Goal: Task Accomplishment & Management: Use online tool/utility

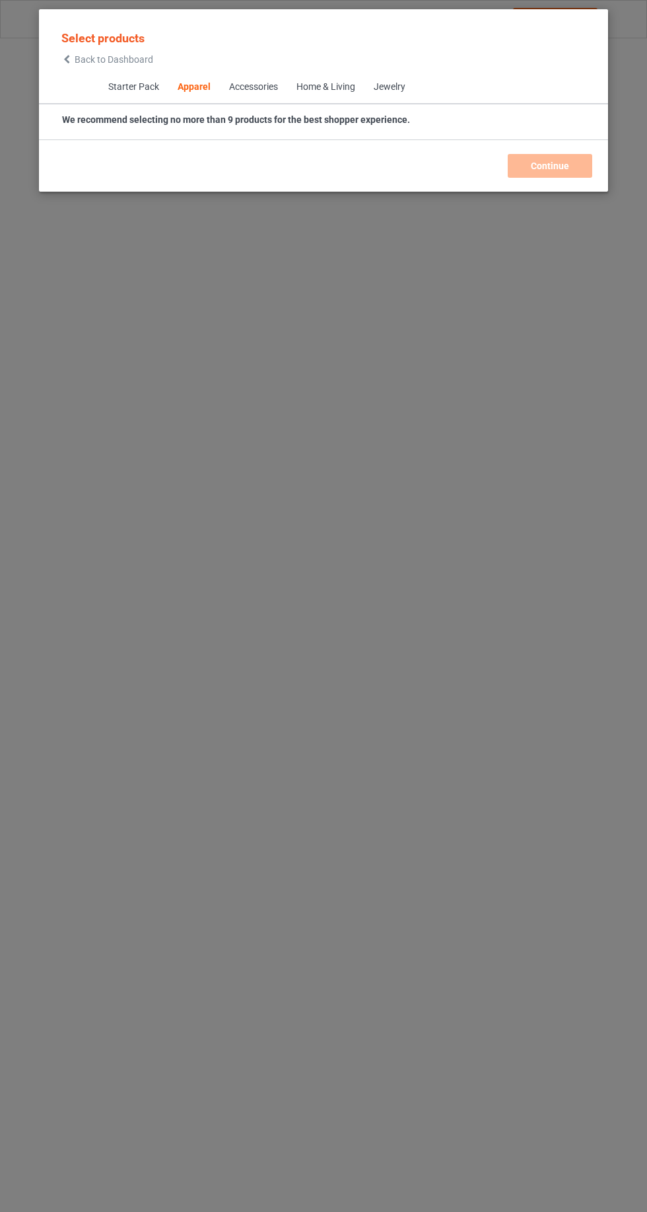
click at [67, 60] on icon at bounding box center [66, 59] width 11 height 9
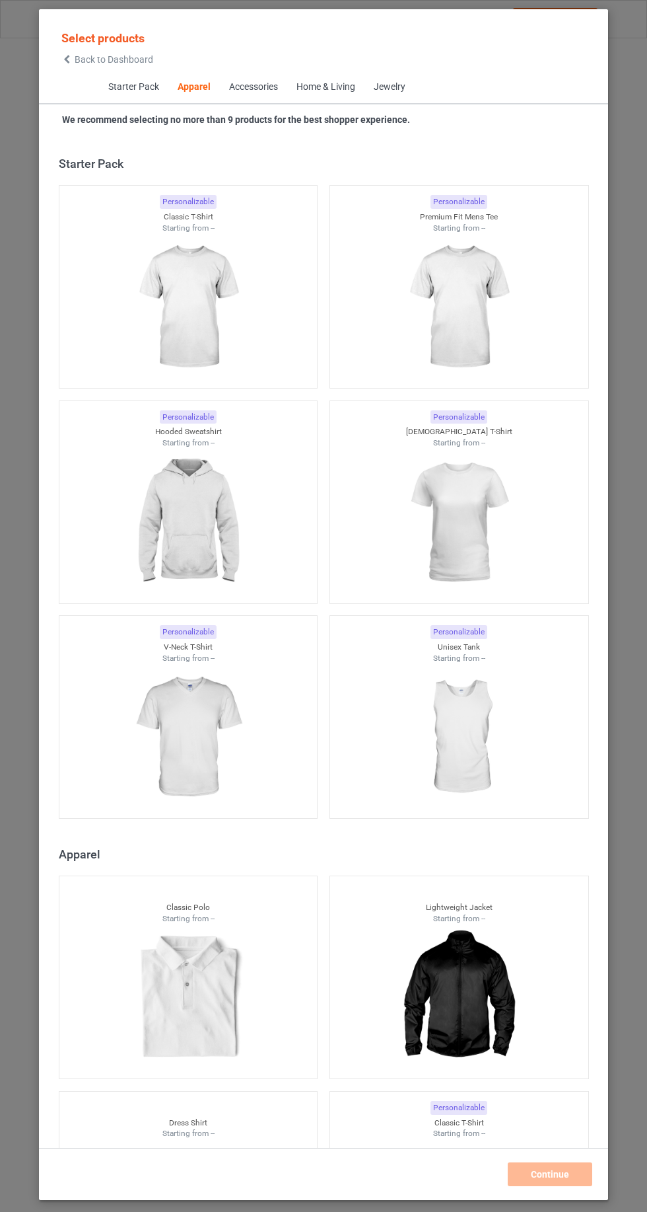
scroll to position [707, 0]
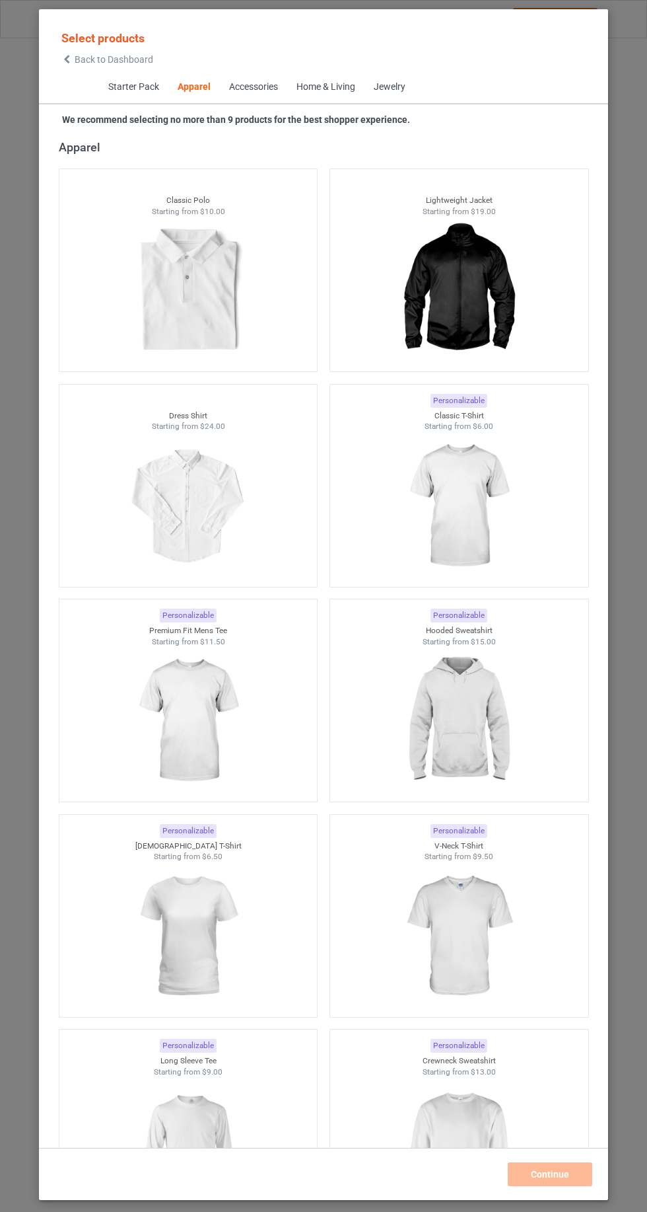
click at [67, 59] on icon at bounding box center [66, 59] width 11 height 9
